Goal: Entertainment & Leisure: Consume media (video, audio)

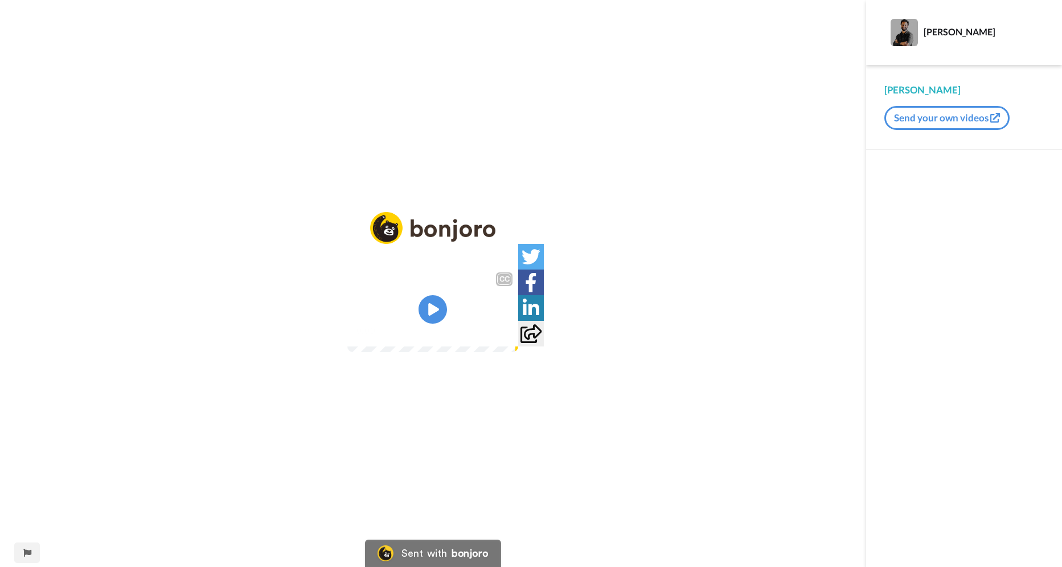
click at [433, 303] on icon at bounding box center [433, 309] width 28 height 28
click at [508, 337] on img at bounding box center [503, 331] width 12 height 12
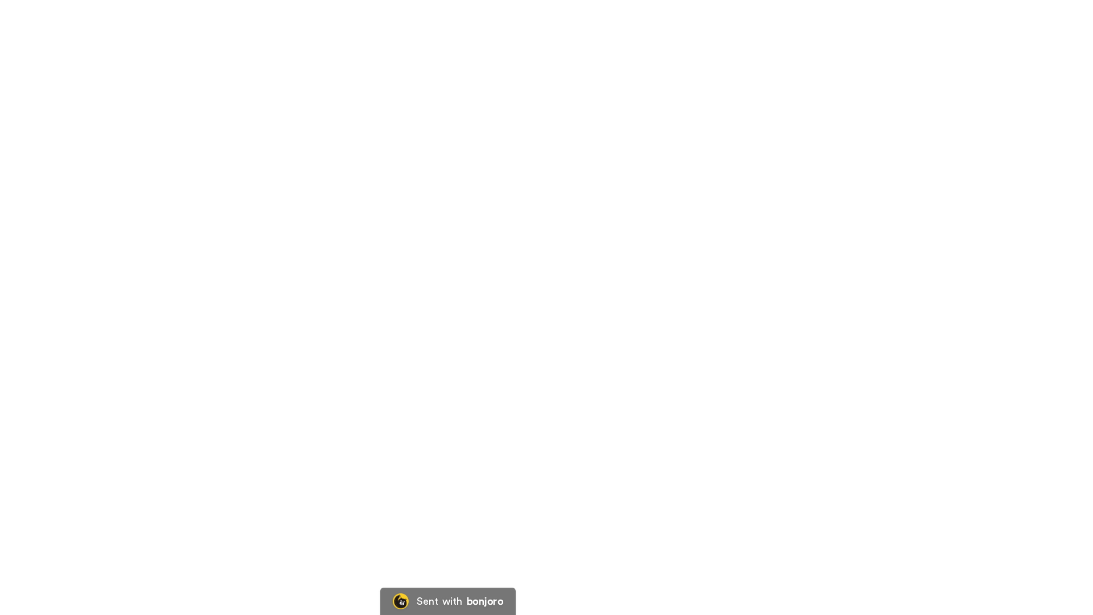
click at [411, 466] on video at bounding box center [546, 307] width 1093 height 615
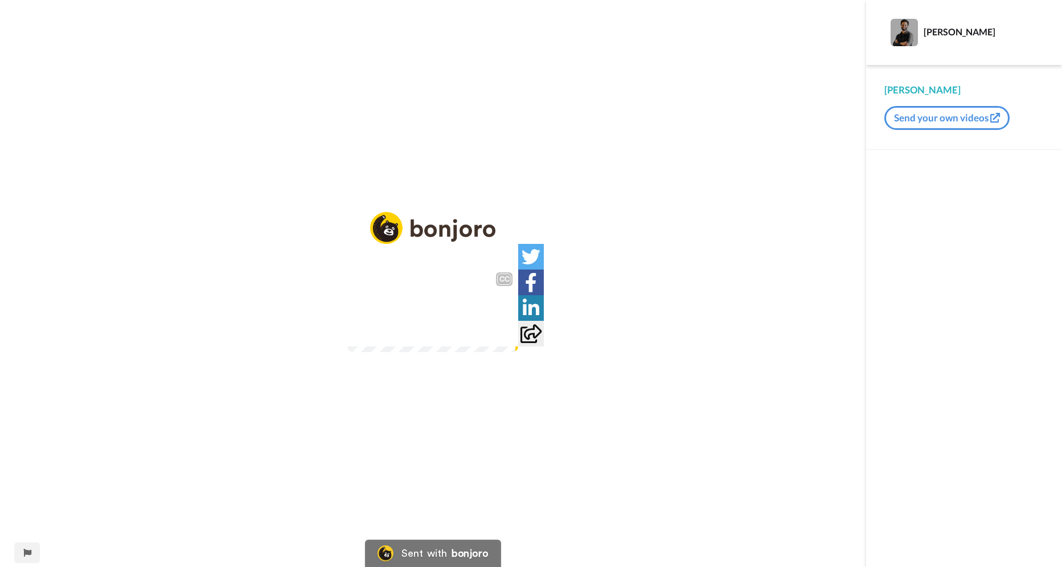
click at [360, 329] on video at bounding box center [432, 308] width 171 height 85
click at [508, 337] on img at bounding box center [503, 331] width 12 height 12
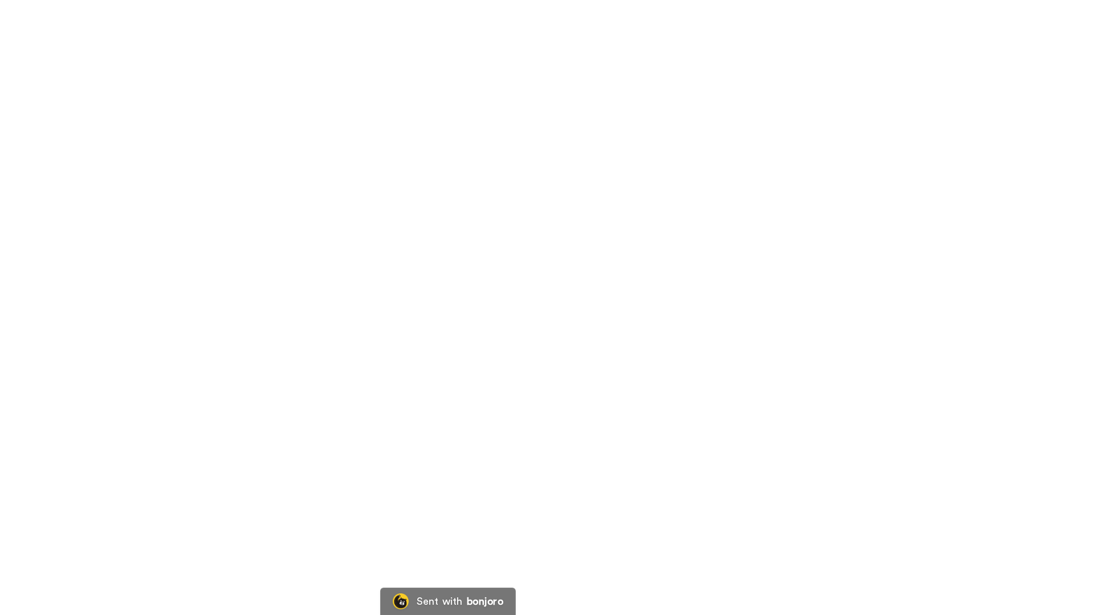
click at [441, 278] on video at bounding box center [546, 307] width 1093 height 615
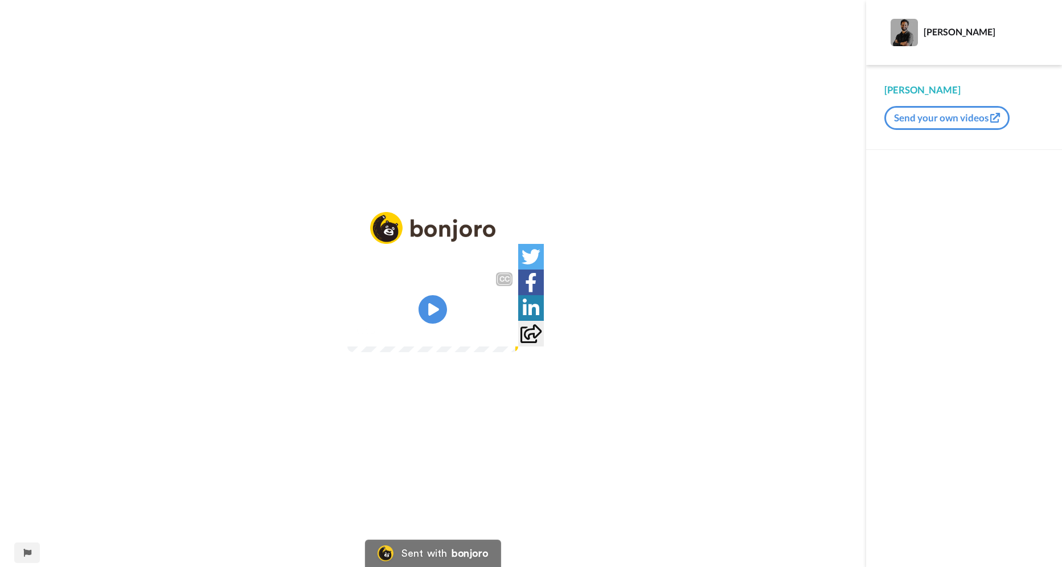
click at [471, 346] on div "0:46 / 1:56" at bounding box center [432, 334] width 171 height 24
click at [462, 370] on div "CC Play/Pause É quando eu minimizava as informações perdiam, tá vendo? 0:47 / 1…" at bounding box center [433, 291] width 866 height 158
click at [575, 370] on div "CC Play/Pause Então, vamos fazer com a tela de molho da equipe, você vê de novo…" at bounding box center [433, 291] width 866 height 158
click at [518, 346] on div "1:35 / 1:56" at bounding box center [432, 334] width 171 height 24
click at [518, 352] on video at bounding box center [432, 308] width 171 height 85
